Goal: Obtain resource: Download file/media

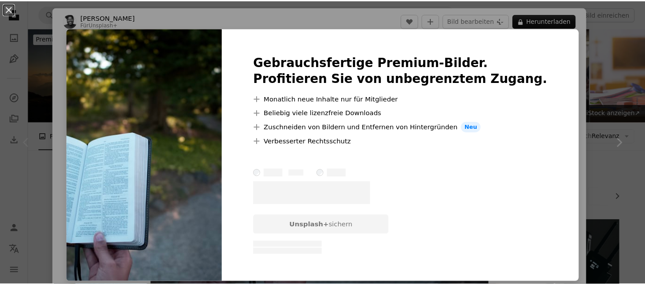
scroll to position [196, 0]
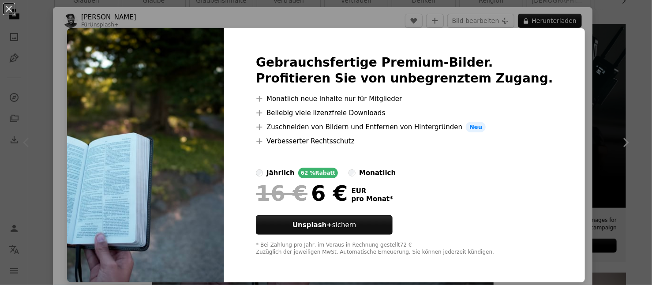
drag, startPoint x: 455, startPoint y: 217, endPoint x: 81, endPoint y: 83, distance: 397.1
click at [455, 216] on div "Gebrauchsfertige Premium-Bilder. Profitieren Sie von unbegrenztem Zugang. A plu…" at bounding box center [404, 155] width 361 height 254
click at [105, 58] on img at bounding box center [145, 155] width 157 height 254
click at [571, 62] on div "An X shape Gebrauchsfertige Premium-Bilder. Profitieren Sie von unbegrenztem Zu…" at bounding box center [326, 142] width 652 height 285
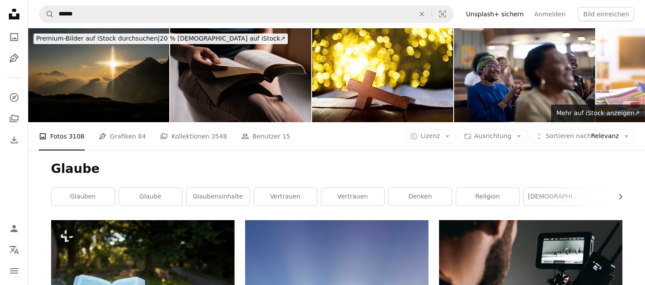
click at [213, 87] on img at bounding box center [240, 75] width 141 height 94
